Goal: Find specific page/section: Find specific page/section

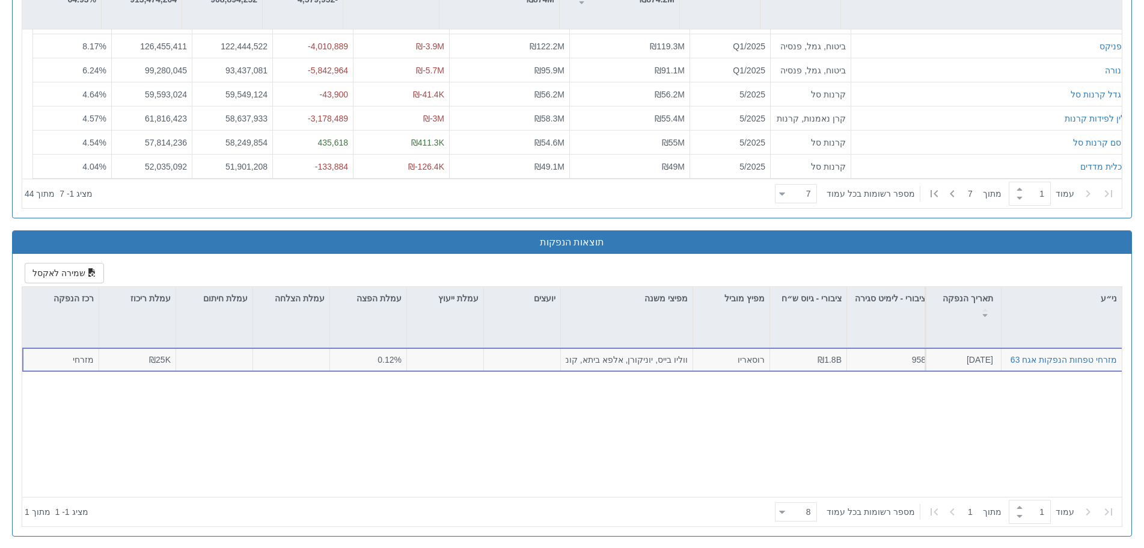
scroll to position [1204, 0]
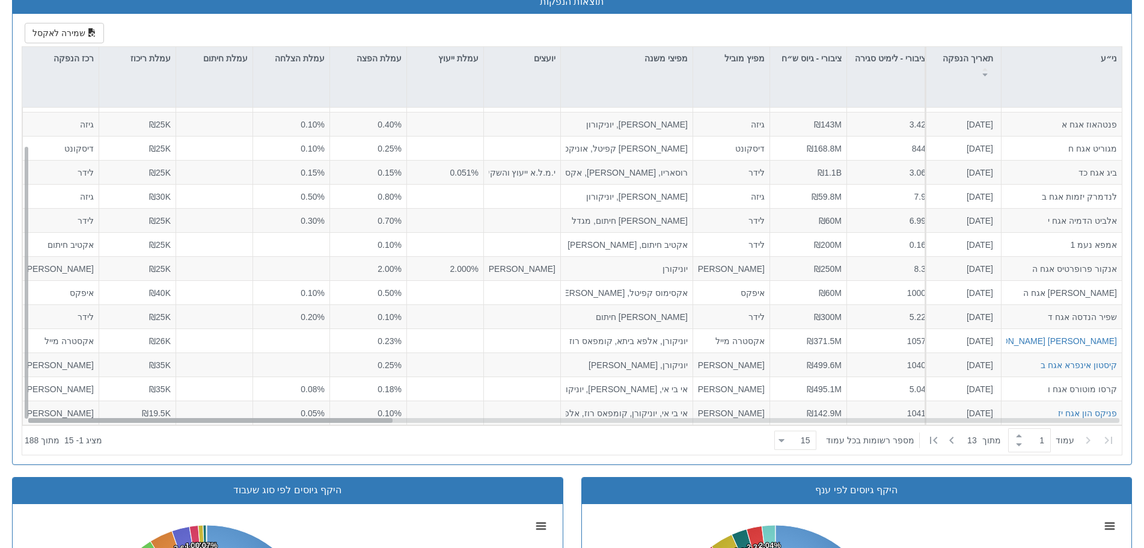
scroll to position [540, 0]
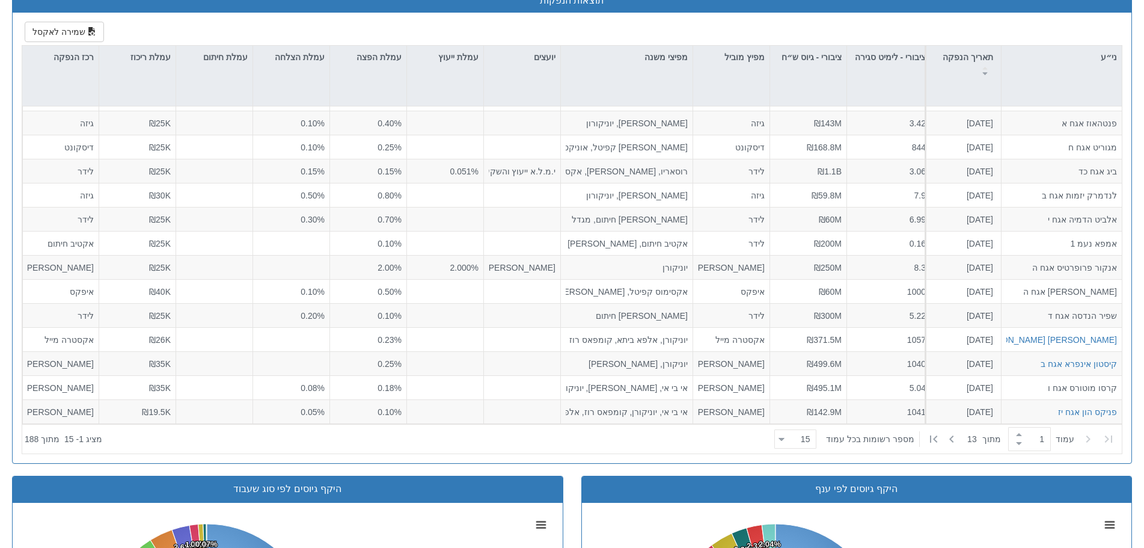
click at [1013, 439] on span at bounding box center [1019, 443] width 13 height 9
click at [1013, 432] on span at bounding box center [1019, 434] width 13 height 9
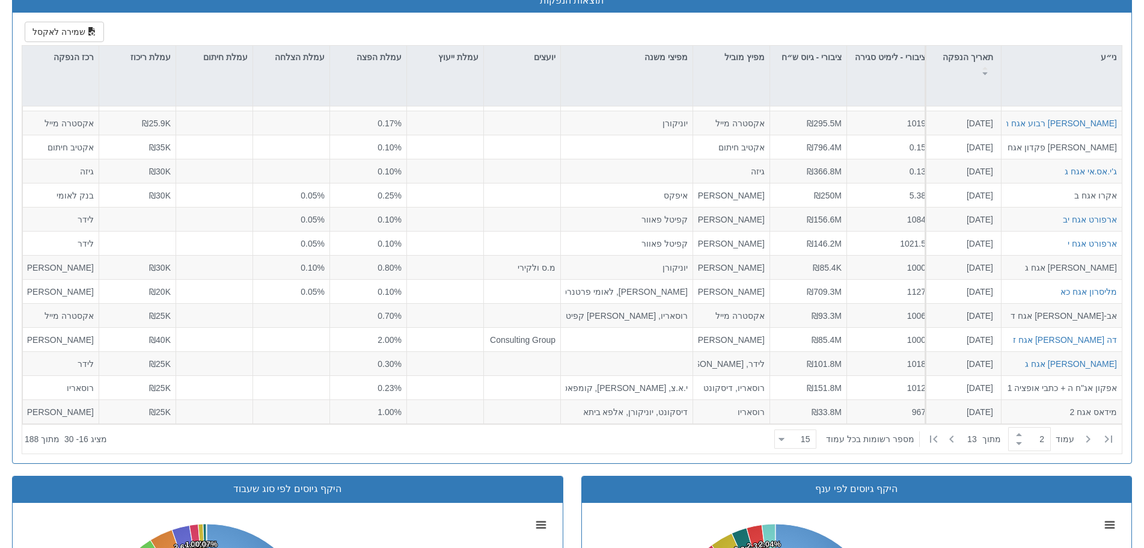
scroll to position [0, -146]
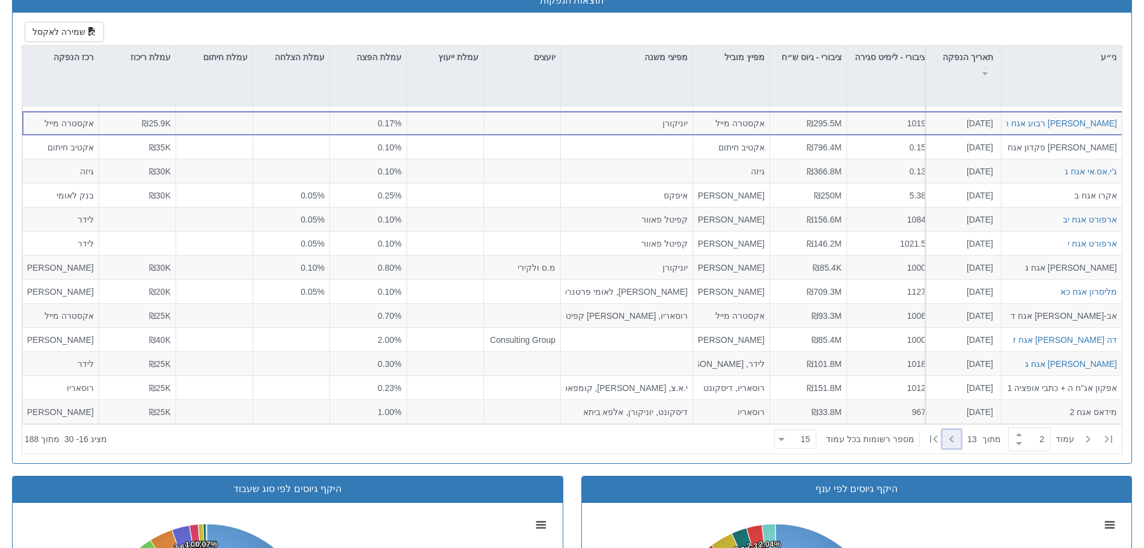
click at [948, 437] on icon at bounding box center [952, 439] width 14 height 14
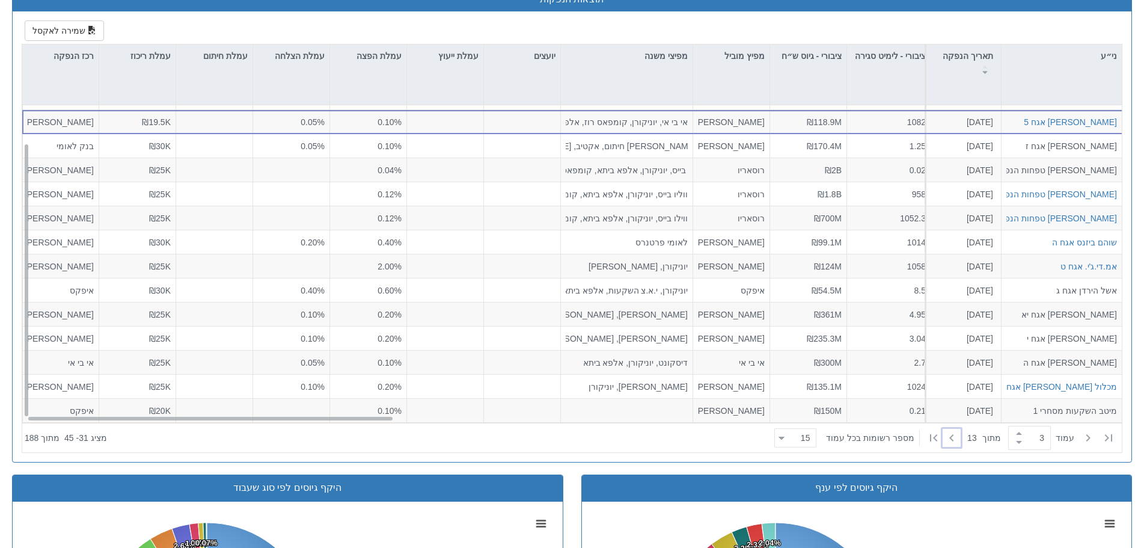
scroll to position [540, 0]
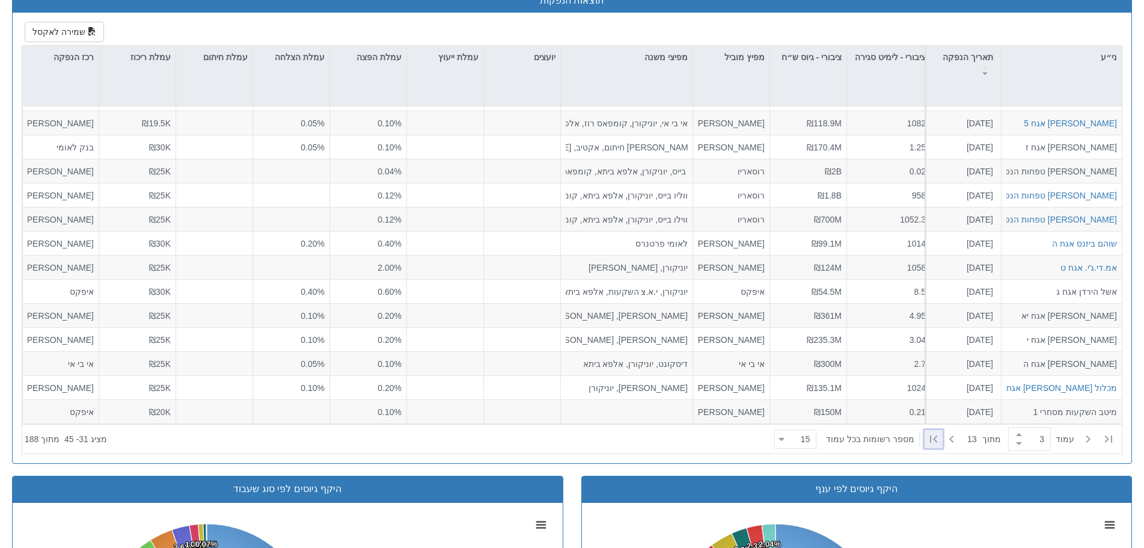
click at [931, 438] on icon at bounding box center [933, 438] width 7 height 7
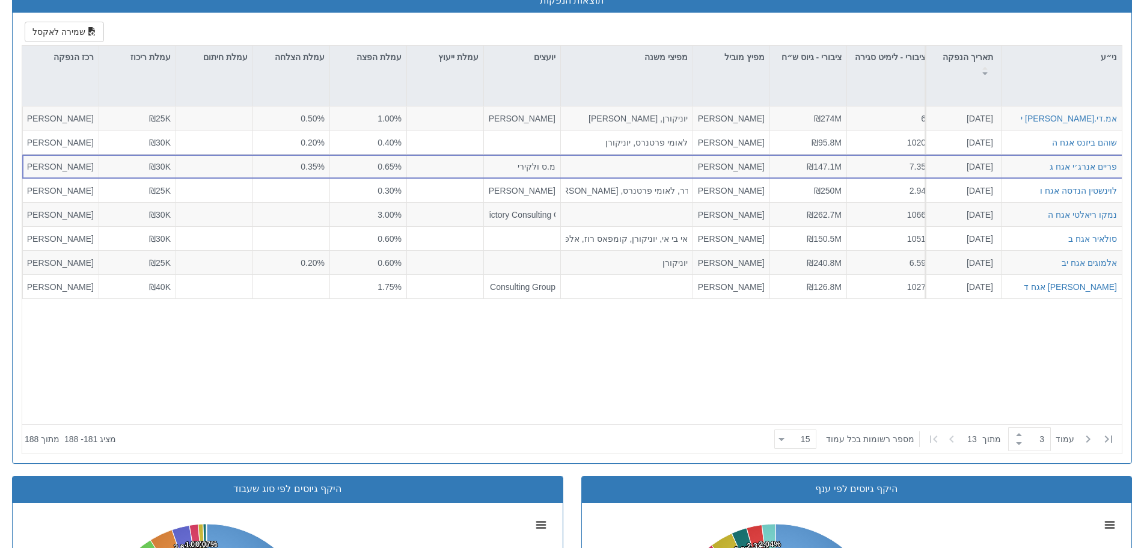
type input "13"
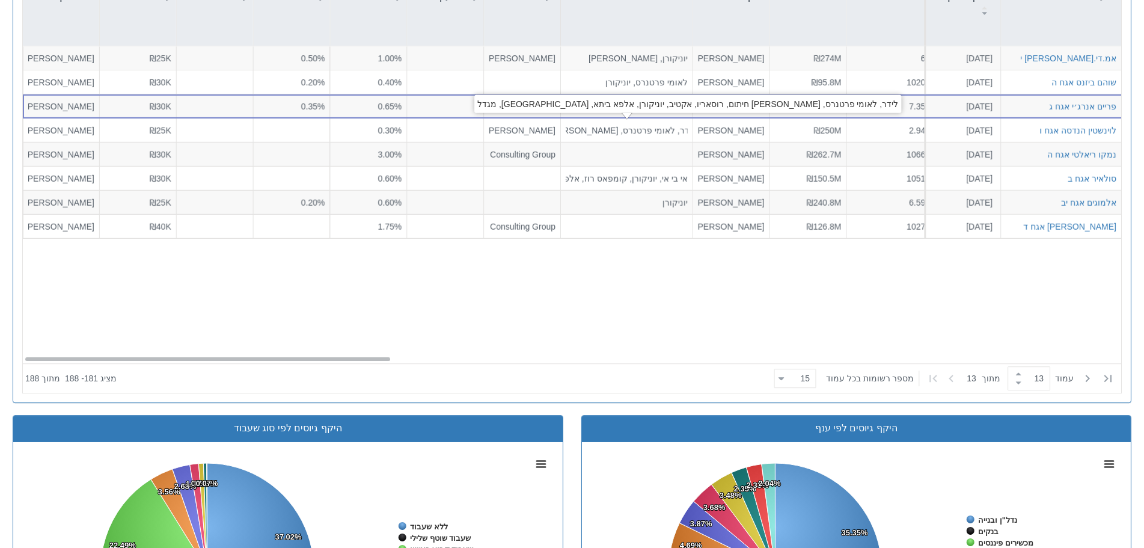
scroll to position [0, 0]
